Goal: Answer question/provide support: Share knowledge or assist other users

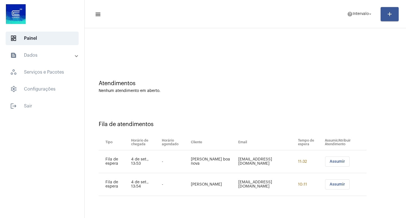
click at [338, 164] on button "Assumir" at bounding box center [337, 161] width 25 height 10
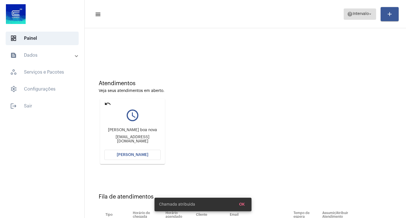
click at [365, 12] on span "help Intervalo arrow_drop_down" at bounding box center [360, 14] width 26 height 10
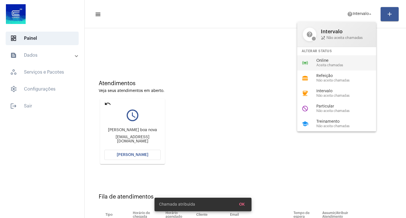
click at [329, 69] on div "online_prediction Online Aceita chamadas" at bounding box center [341, 62] width 88 height 15
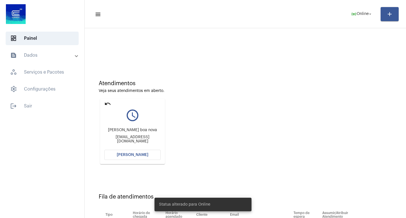
click at [137, 157] on button "[PERSON_NAME]" at bounding box center [132, 155] width 56 height 10
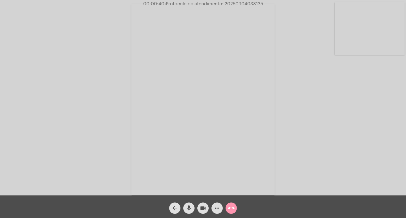
click at [220, 205] on button "more_horiz" at bounding box center [216, 207] width 11 height 11
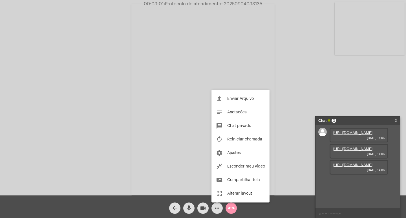
click at [345, 136] on div at bounding box center [203, 109] width 406 height 218
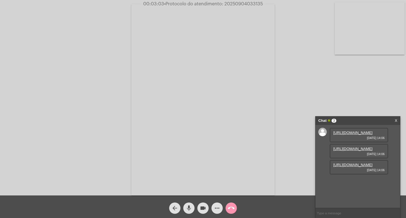
click at [352, 135] on link "[URL][DOMAIN_NAME]" at bounding box center [352, 133] width 39 height 4
click at [342, 151] on link "[URL][DOMAIN_NAME]" at bounding box center [352, 149] width 39 height 4
click at [361, 167] on link "[URL][DOMAIN_NAME]" at bounding box center [352, 165] width 39 height 4
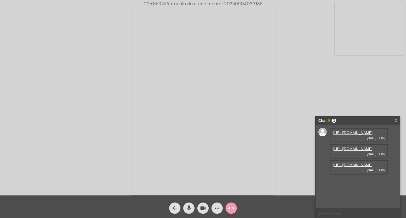
click at [361, 135] on link "[URL][DOMAIN_NAME]" at bounding box center [352, 133] width 39 height 4
click at [400, 146] on div "Acessando Câmera e Microfone..." at bounding box center [203, 98] width 405 height 195
click at [259, 3] on span "• Protocolo do atendimento: 20250904033135" at bounding box center [211, 4] width 99 height 5
copy span "20250904033135"
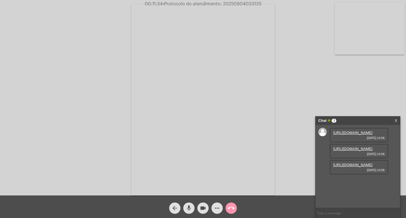
click at [234, 206] on mat-icon "call_end" at bounding box center [231, 208] width 7 height 7
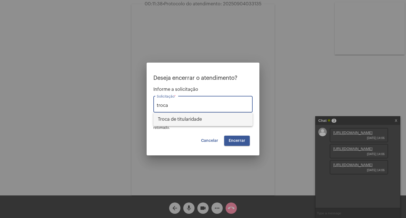
click at [196, 120] on span "Troca de titularidade" at bounding box center [203, 120] width 90 height 14
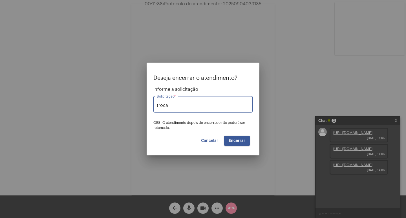
type input "Troca de titularidade"
click at [238, 145] on button "Encerrar" at bounding box center [237, 141] width 26 height 10
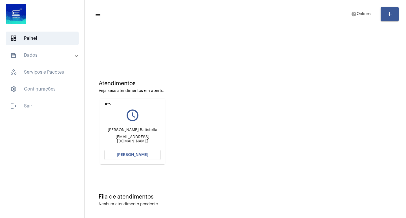
click at [146, 154] on span "[PERSON_NAME]" at bounding box center [133, 155] width 32 height 4
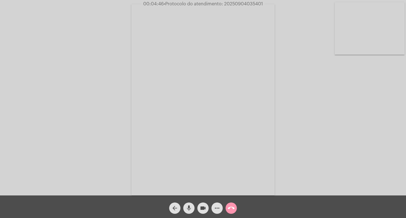
click at [240, 0] on div "Acessando Câmera e Microfone..." at bounding box center [203, 97] width 406 height 195
click at [240, 1] on div "Acessando Câmera e Microfone..." at bounding box center [203, 97] width 406 height 195
click at [245, 5] on span "• Protocolo do atendimento: 20250904035401" at bounding box center [213, 4] width 99 height 5
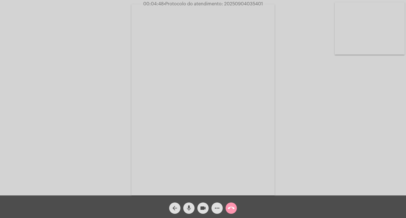
click at [245, 5] on span "• Protocolo do atendimento: 20250904035401" at bounding box center [213, 4] width 99 height 5
copy span "20250904035401"
click at [231, 212] on span "call_end" at bounding box center [231, 207] width 7 height 11
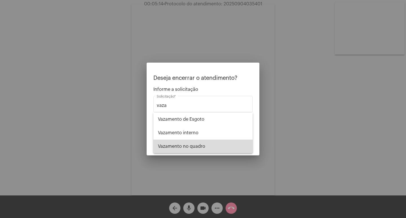
click at [212, 145] on span "Vazamento no quadro" at bounding box center [203, 147] width 90 height 14
type input "Vazamento no quadro"
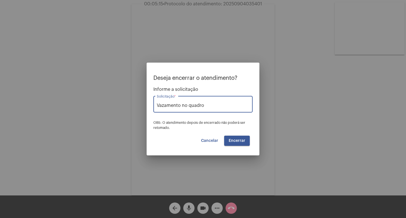
click at [237, 142] on span "Encerrar" at bounding box center [237, 141] width 17 height 4
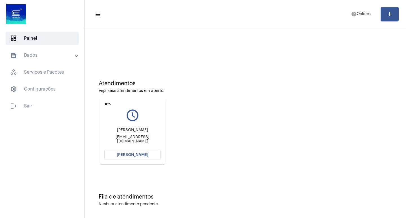
click at [103, 109] on mat-tooltip-component "Devolver para fila" at bounding box center [108, 115] width 36 height 14
click at [107, 107] on div "undo" at bounding box center [107, 104] width 7 height 8
click at [105, 106] on mat-icon "undo" at bounding box center [107, 103] width 7 height 7
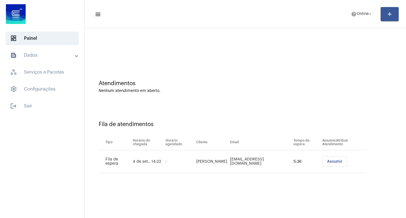
click at [331, 164] on button "Assumir" at bounding box center [335, 161] width 25 height 10
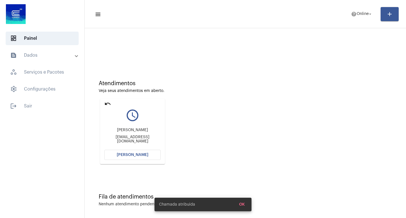
drag, startPoint x: 141, startPoint y: 147, endPoint x: 141, endPoint y: 161, distance: 13.5
click at [141, 148] on div "[PERSON_NAME] [EMAIL_ADDRESS][DOMAIN_NAME]" at bounding box center [132, 135] width 56 height 25
click at [141, 155] on span "[PERSON_NAME]" at bounding box center [133, 155] width 32 height 4
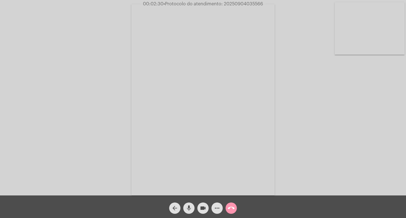
click at [232, 2] on span "• Protocolo do atendimento: 20250904035566" at bounding box center [214, 4] width 100 height 5
click at [232, 2] on span "• Protocolo do atendimento: 20250904035566" at bounding box center [213, 4] width 100 height 5
click at [221, 206] on button "more_horiz" at bounding box center [216, 207] width 11 height 11
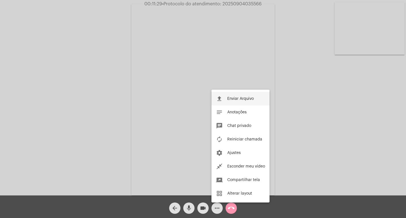
click at [237, 98] on span "Enviar Arquivo" at bounding box center [240, 99] width 27 height 4
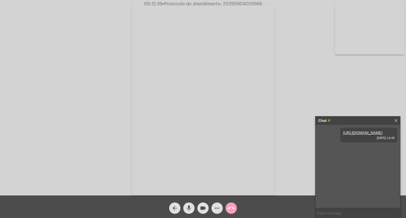
click at [234, 207] on mat-icon "call_end" at bounding box center [231, 208] width 7 height 7
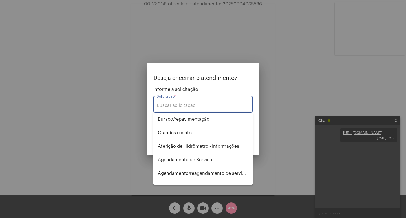
drag, startPoint x: 234, startPoint y: 207, endPoint x: 195, endPoint y: 105, distance: 109.7
click at [195, 105] on input "Solicitação *" at bounding box center [203, 105] width 92 height 5
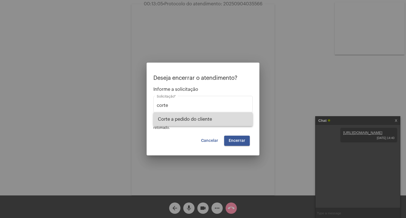
click at [184, 120] on span "Corte a pedido do cliente" at bounding box center [203, 120] width 90 height 14
type input "Corte a pedido do cliente"
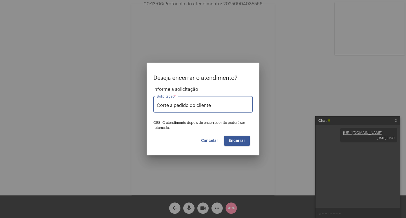
click at [239, 144] on button "Encerrar" at bounding box center [237, 141] width 26 height 10
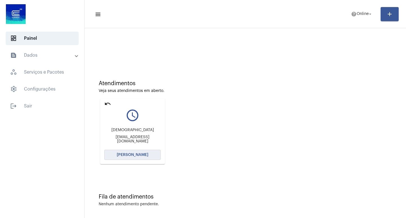
click at [142, 155] on span "[PERSON_NAME]" at bounding box center [133, 155] width 32 height 4
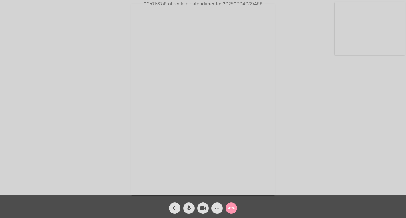
drag, startPoint x: 222, startPoint y: 5, endPoint x: 277, endPoint y: 6, distance: 54.7
click at [277, 6] on div "00:01:37 • Protocolo do atendimento: 20250904039466" at bounding box center [203, 3] width 406 height 5
click at [235, 204] on button "call_end" at bounding box center [231, 207] width 11 height 11
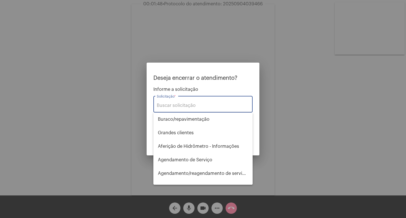
click at [179, 107] on input "Solicitação *" at bounding box center [203, 105] width 92 height 5
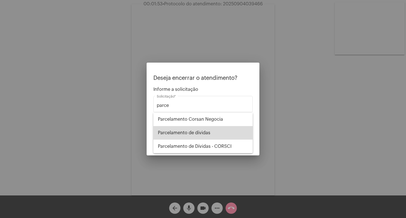
click at [202, 138] on span "Parcelamento de dívidas" at bounding box center [203, 133] width 90 height 14
type input "Parcelamento de dívidas"
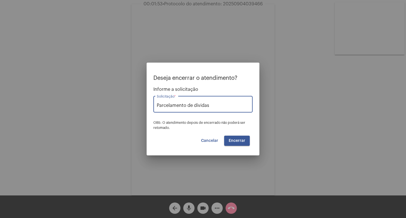
click at [231, 145] on button "Encerrar" at bounding box center [237, 141] width 26 height 10
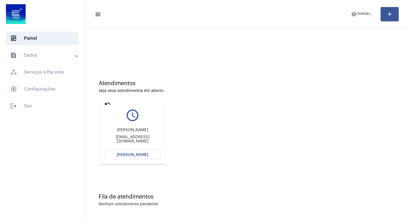
click at [107, 102] on mat-icon "undo" at bounding box center [107, 103] width 7 height 7
click at [133, 147] on div "[PERSON_NAME] [EMAIL_ADDRESS][DOMAIN_NAME]" at bounding box center [132, 135] width 56 height 25
click at [139, 157] on button "[PERSON_NAME]" at bounding box center [132, 155] width 56 height 10
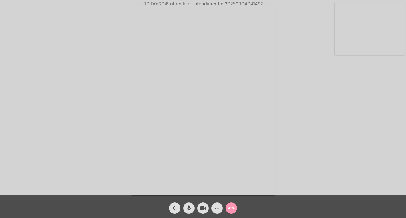
click at [231, 209] on mat-icon "call_end" at bounding box center [231, 208] width 7 height 7
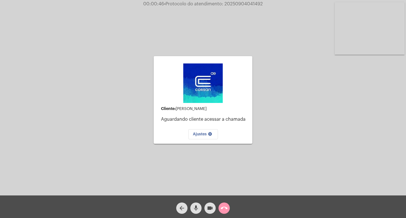
click at [220, 210] on button "call_end" at bounding box center [224, 207] width 11 height 11
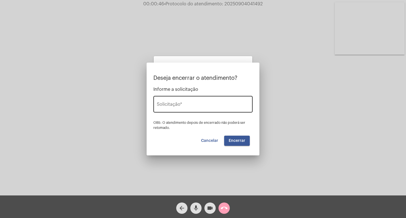
click at [191, 105] on input "Solicitação *" at bounding box center [203, 105] width 92 height 5
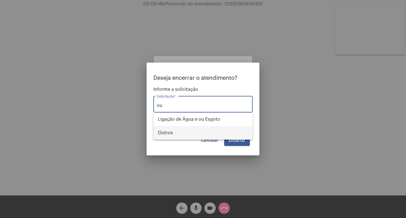
click at [173, 136] on span "Outros" at bounding box center [203, 133] width 90 height 14
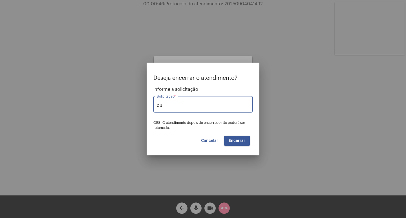
type input "Outros"
click at [242, 136] on button "Encerrar" at bounding box center [237, 141] width 26 height 10
click at [235, 139] on span "Encerrar" at bounding box center [237, 141] width 17 height 4
click at [234, 140] on span "Encerrar" at bounding box center [237, 141] width 17 height 4
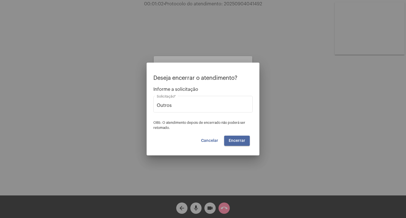
click at [234, 140] on span "Encerrar" at bounding box center [237, 141] width 17 height 4
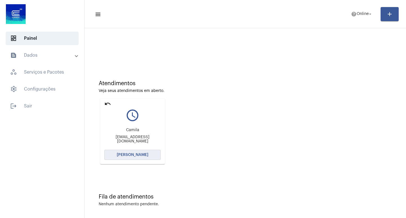
click at [136, 153] on span "[PERSON_NAME]" at bounding box center [133, 155] width 32 height 4
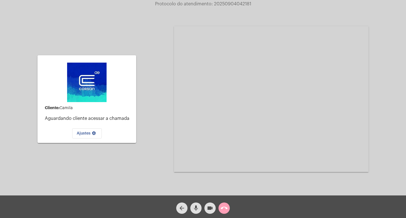
click at [228, 205] on button "call_end" at bounding box center [224, 207] width 11 height 11
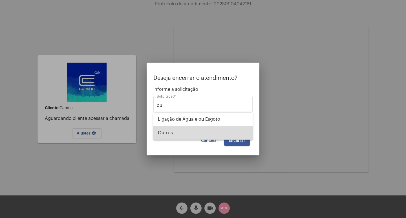
click at [180, 137] on span "Outros" at bounding box center [203, 133] width 90 height 14
type input "Outros"
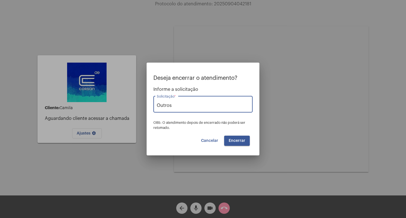
click at [244, 142] on span "Encerrar" at bounding box center [237, 141] width 17 height 4
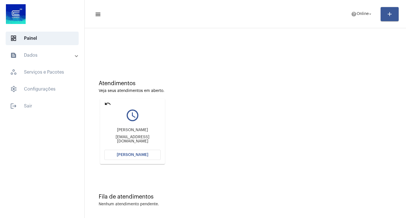
click at [103, 98] on div "undo query_builder Andressa Colombo Gama andressacolombogama@gmail.com Abrir Ch…" at bounding box center [133, 131] width 68 height 68
click at [108, 106] on mat-icon "undo" at bounding box center [107, 103] width 7 height 7
click at [111, 105] on mat-card "undo query_builder MILENA ELOISA TAUFER milenaeloisa.taufer@gmail.com Abrir Cha…" at bounding box center [132, 131] width 65 height 65
click at [108, 104] on mat-icon "undo" at bounding box center [107, 103] width 7 height 7
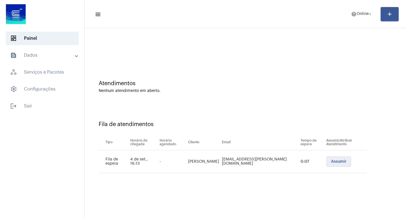
click at [333, 166] on button "Assumir" at bounding box center [339, 161] width 25 height 10
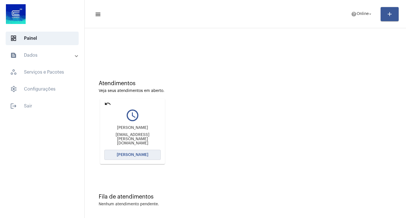
click at [147, 157] on button "[PERSON_NAME]" at bounding box center [132, 155] width 56 height 10
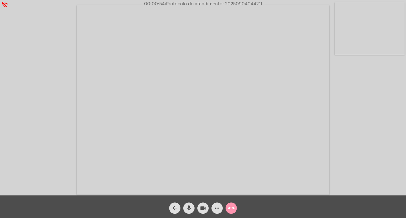
click at [215, 205] on mat-icon "more_horiz" at bounding box center [217, 208] width 7 height 7
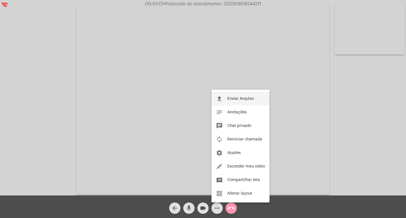
click at [243, 98] on span "Enviar Arquivo" at bounding box center [240, 99] width 27 height 4
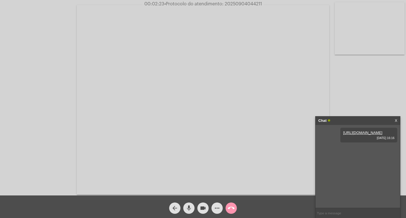
click at [368, 122] on div "Chat" at bounding box center [351, 120] width 67 height 8
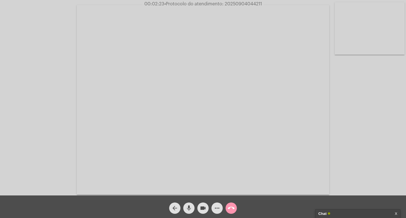
click at [354, 99] on div "Acessando Câmera e Microfone..." at bounding box center [203, 98] width 405 height 195
click at [235, 1] on div "Acessando Câmera e Microfone..." at bounding box center [203, 97] width 406 height 195
click at [237, 5] on span "• Protocolo do atendimento: 20250904044211" at bounding box center [213, 4] width 98 height 5
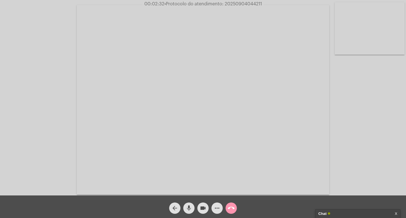
click at [228, 211] on mat-icon "call_end" at bounding box center [231, 208] width 7 height 7
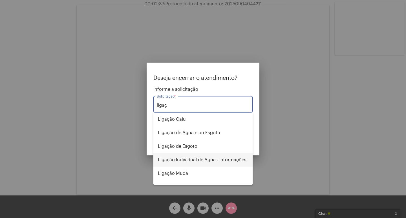
click at [217, 155] on span "Ligação Individual de Água - Informações" at bounding box center [203, 160] width 90 height 14
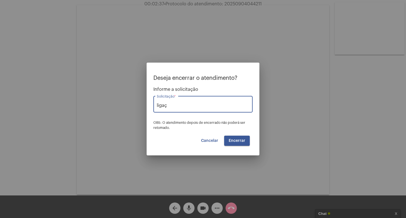
type input "Ligação Individual de Água - Informações"
click at [238, 144] on button "Encerrar" at bounding box center [237, 141] width 26 height 10
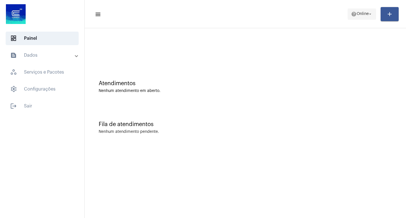
click at [369, 17] on span "help Online arrow_drop_down" at bounding box center [362, 14] width 22 height 10
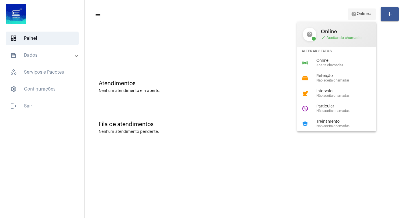
click at [369, 17] on div at bounding box center [203, 109] width 406 height 218
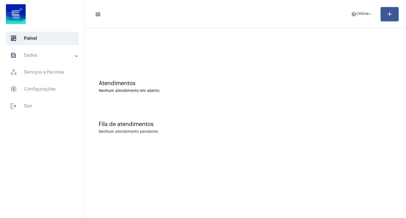
click at [46, 47] on mat-list "dashboard Painel text_snippet_outlined Dados history_outlined Histórico schedul…" at bounding box center [42, 70] width 84 height 83
click at [61, 60] on mat-expansion-panel-header "text_snippet_outlined Dados" at bounding box center [43, 55] width 81 height 14
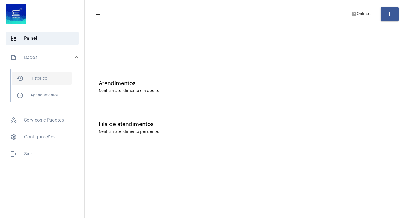
click at [44, 77] on span "history_outlined Histórico" at bounding box center [41, 79] width 59 height 14
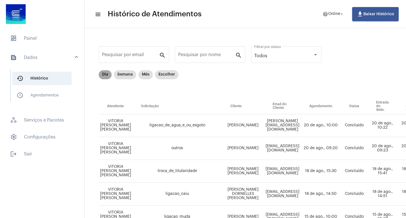
click at [102, 74] on mat-chip "Dia" at bounding box center [105, 74] width 13 height 9
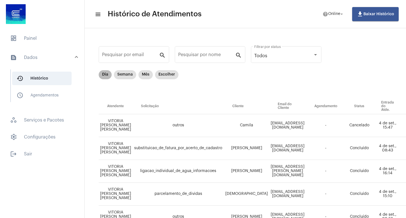
click at [102, 74] on mat-chip "Dia" at bounding box center [105, 74] width 13 height 9
click at [23, 38] on span "dashboard Painel" at bounding box center [42, 39] width 73 height 14
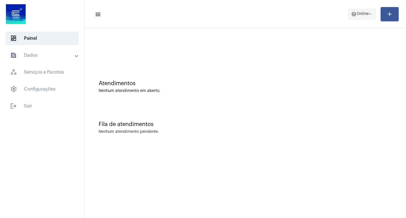
click at [363, 15] on span "Online" at bounding box center [363, 14] width 12 height 4
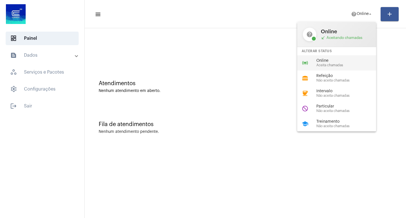
click at [326, 63] on span "Aceita chamadas" at bounding box center [348, 65] width 64 height 4
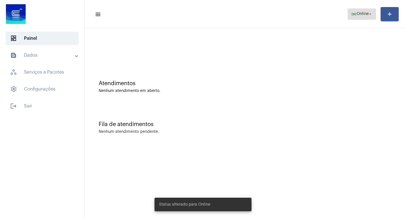
click at [368, 15] on mat-icon "arrow_drop_down" at bounding box center [370, 14] width 5 height 5
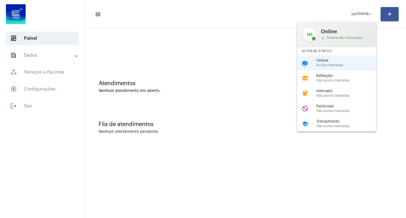
click at [261, 123] on div at bounding box center [203, 109] width 406 height 218
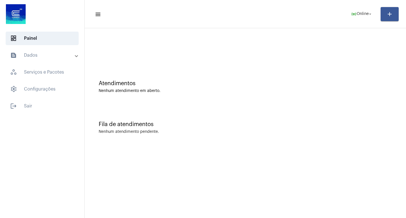
click at [240, 161] on mat-sidenav-content "menu online_prediction Online arrow_drop_down add Atendimentos Nenhum atendimen…" at bounding box center [245, 109] width 321 height 218
